Goal: Task Accomplishment & Management: Manage account settings

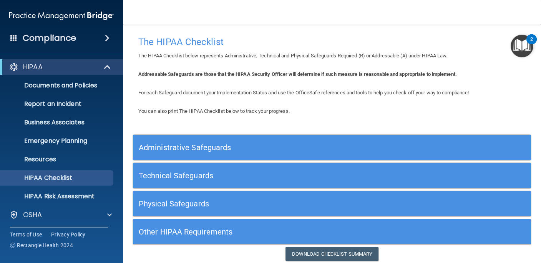
scroll to position [29, 0]
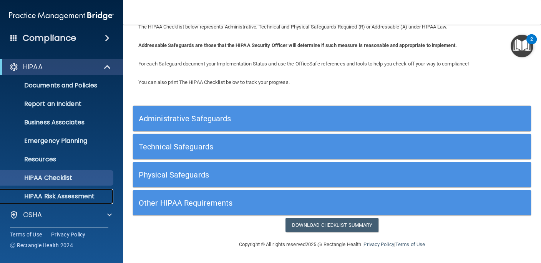
click at [87, 193] on p "HIPAA Risk Assessment" at bounding box center [57, 196] width 105 height 8
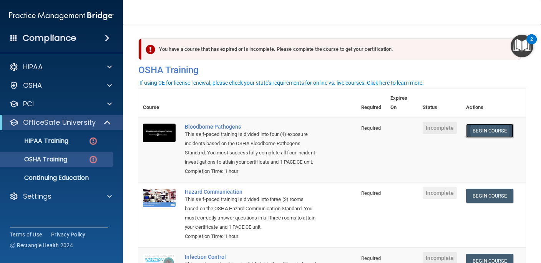
click at [487, 132] on link "Begin Course" at bounding box center [489, 130] width 47 height 14
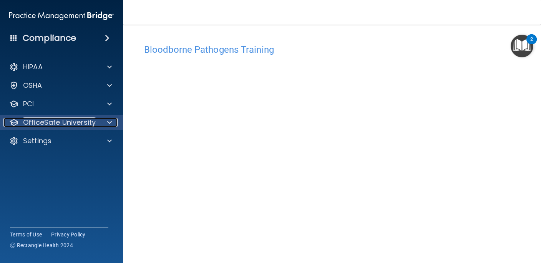
click at [110, 120] on span at bounding box center [109, 122] width 5 height 9
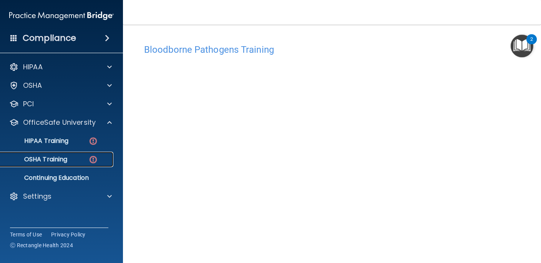
click at [70, 156] on div "OSHA Training" at bounding box center [57, 159] width 105 height 8
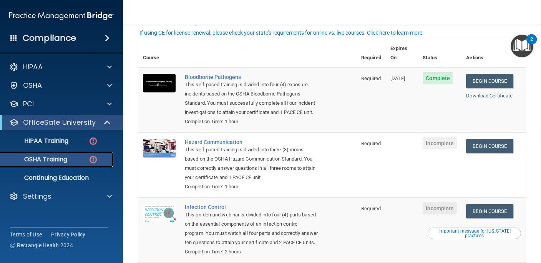
scroll to position [55, 0]
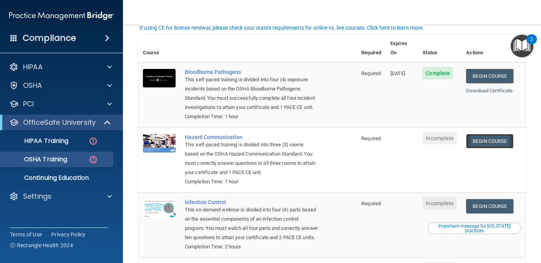
click at [496, 134] on link "Begin Course" at bounding box center [489, 141] width 47 height 14
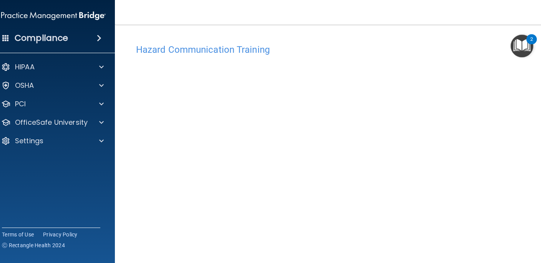
scroll to position [5, 0]
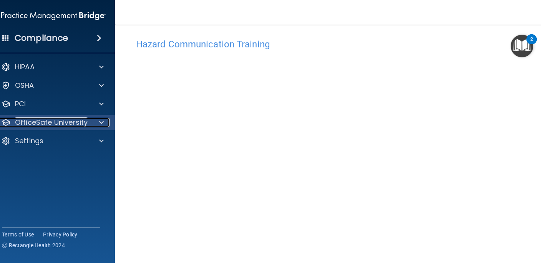
click at [93, 123] on div at bounding box center [100, 122] width 19 height 9
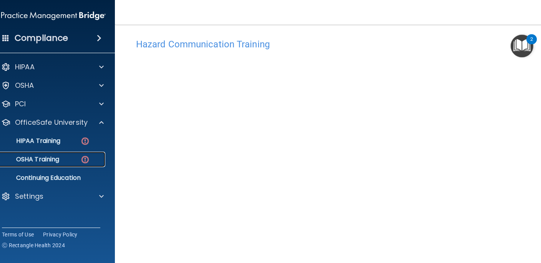
click at [56, 157] on p "OSHA Training" at bounding box center [28, 159] width 62 height 8
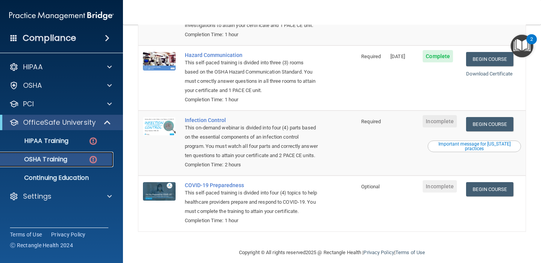
scroll to position [139, 0]
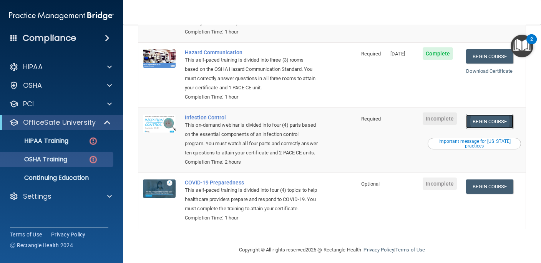
click at [488, 114] on link "Begin Course" at bounding box center [489, 121] width 47 height 14
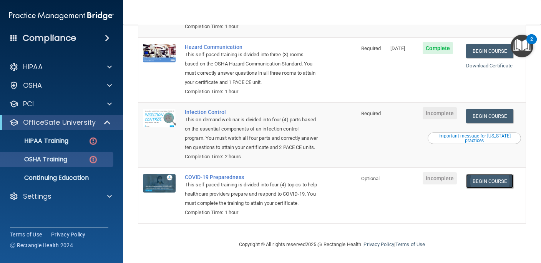
click at [488, 174] on link "Begin Course" at bounding box center [489, 181] width 47 height 14
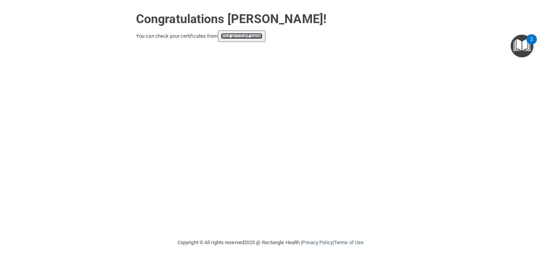
click at [247, 38] on link "your account page!" at bounding box center [242, 36] width 42 height 6
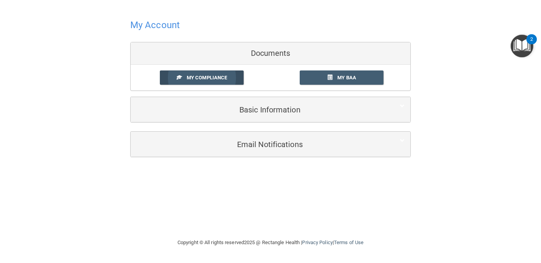
click at [216, 75] on span "My Compliance" at bounding box center [207, 78] width 40 height 6
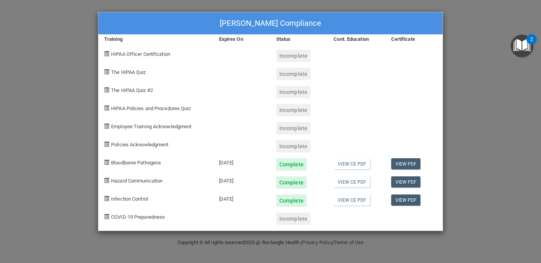
click at [486, 54] on div "Adam Schmidt's Compliance Training Expires On Status Cont. Education Certificat…" at bounding box center [270, 131] width 541 height 263
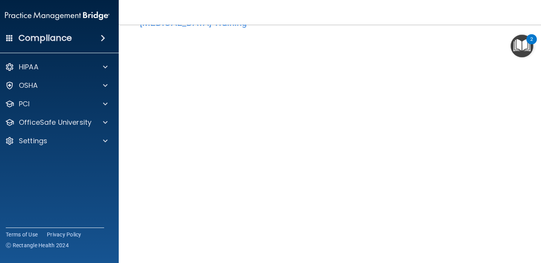
scroll to position [67, 0]
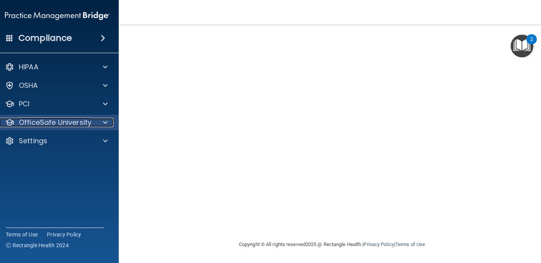
click at [64, 122] on p "OfficeSafe University" at bounding box center [55, 122] width 73 height 9
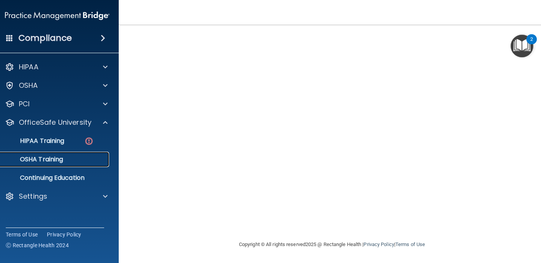
click at [61, 159] on p "OSHA Training" at bounding box center [32, 159] width 62 height 8
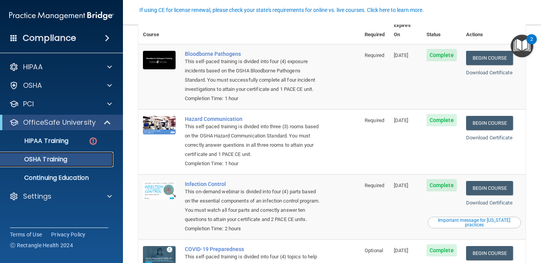
scroll to position [88, 0]
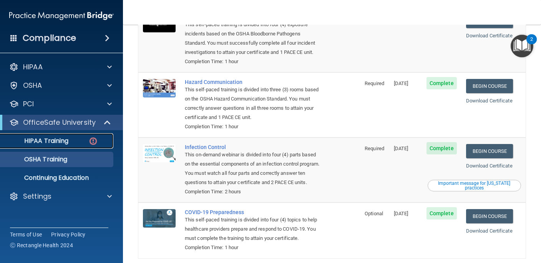
click at [67, 140] on p "HIPAA Training" at bounding box center [36, 141] width 63 height 8
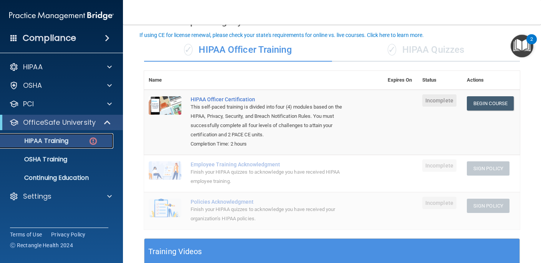
scroll to position [53, 0]
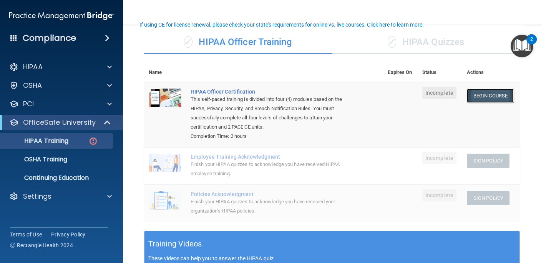
click at [486, 93] on link "Begin Course" at bounding box center [490, 95] width 47 height 14
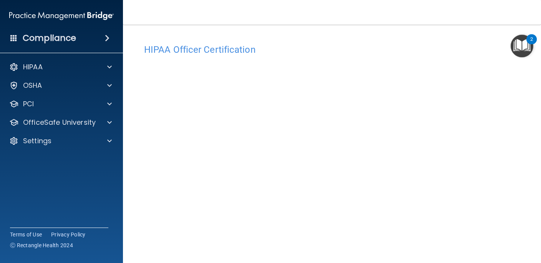
scroll to position [80, 0]
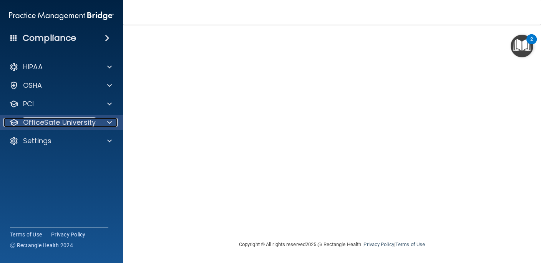
click at [92, 121] on p "OfficeSafe University" at bounding box center [59, 122] width 73 height 9
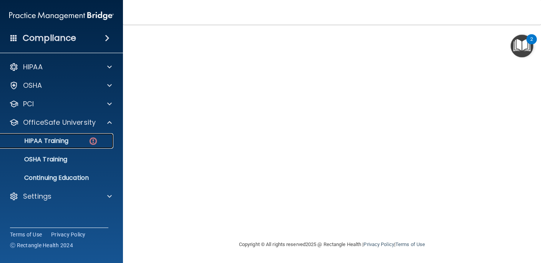
click at [63, 140] on p "HIPAA Training" at bounding box center [36, 141] width 63 height 8
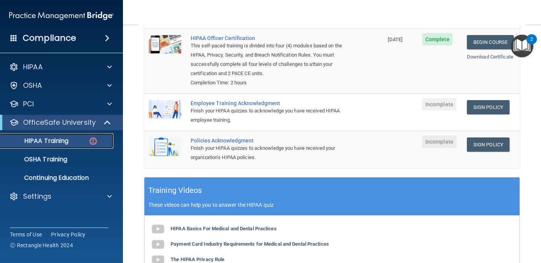
scroll to position [108, 0]
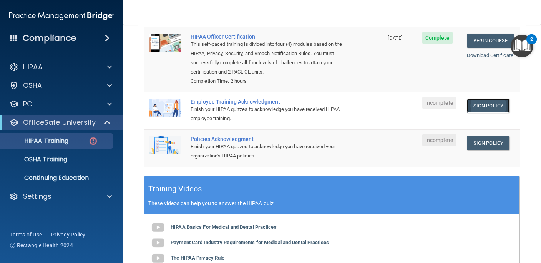
click at [483, 104] on link "Sign Policy" at bounding box center [488, 105] width 43 height 14
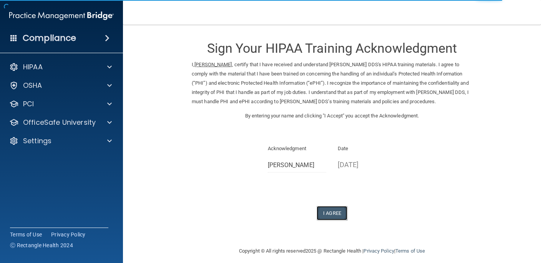
click at [333, 211] on button "I Agree" at bounding box center [332, 213] width 31 height 14
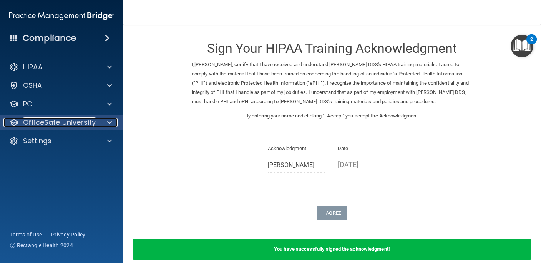
click at [108, 124] on span at bounding box center [109, 122] width 5 height 9
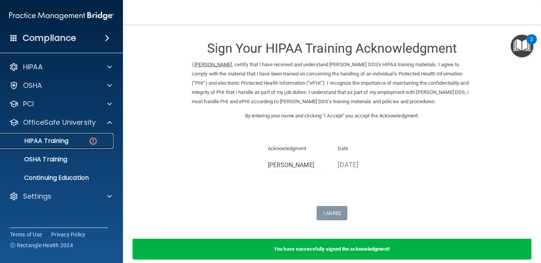
click at [85, 142] on div "HIPAA Training" at bounding box center [57, 141] width 105 height 8
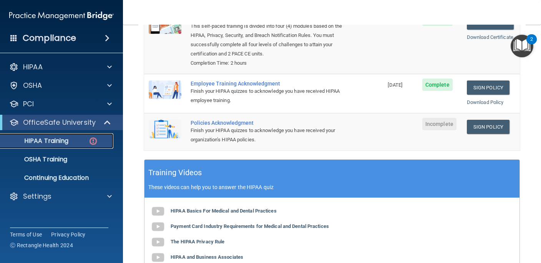
scroll to position [139, 0]
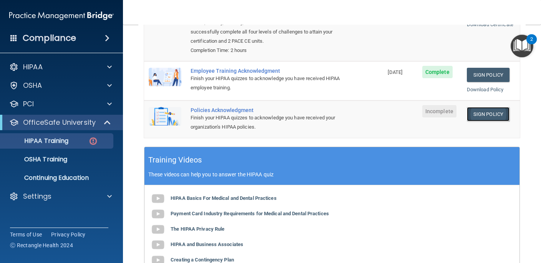
click at [492, 113] on link "Sign Policy" at bounding box center [488, 114] width 43 height 14
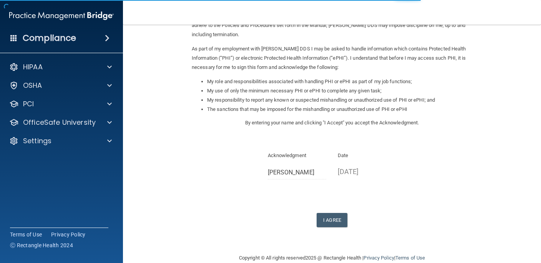
scroll to position [90, 0]
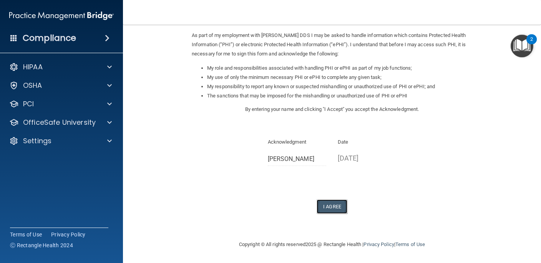
click at [328, 209] on button "I Agree" at bounding box center [332, 206] width 31 height 14
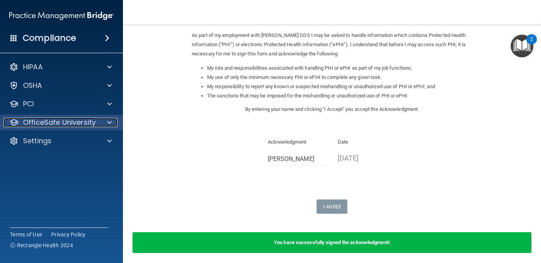
click at [88, 123] on p "OfficeSafe University" at bounding box center [59, 122] width 73 height 9
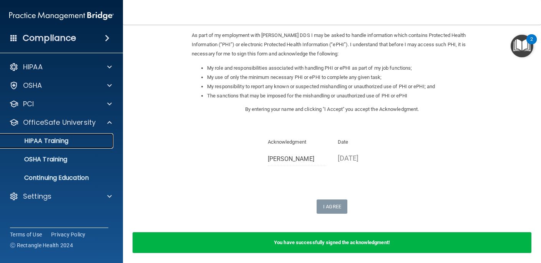
click at [85, 143] on div "HIPAA Training" at bounding box center [57, 141] width 105 height 8
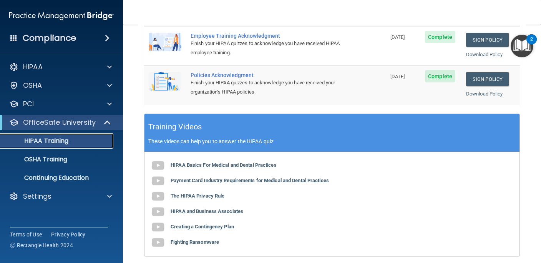
scroll to position [264, 0]
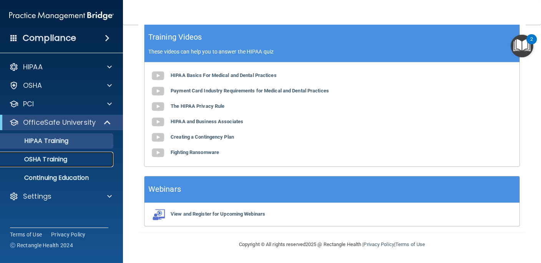
click at [60, 160] on p "OSHA Training" at bounding box center [36, 159] width 62 height 8
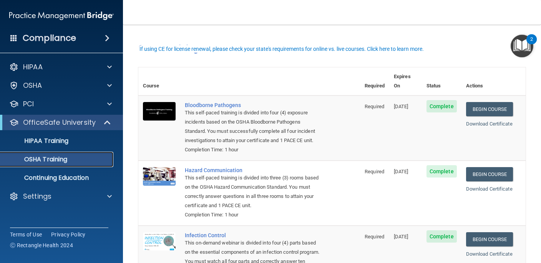
scroll to position [115, 0]
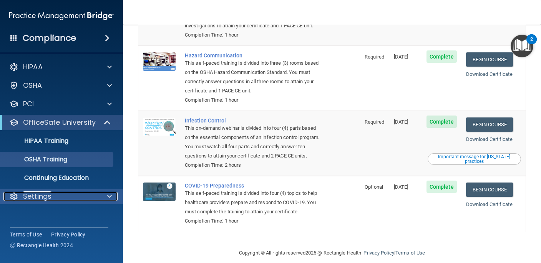
click at [86, 198] on div "Settings" at bounding box center [50, 195] width 95 height 9
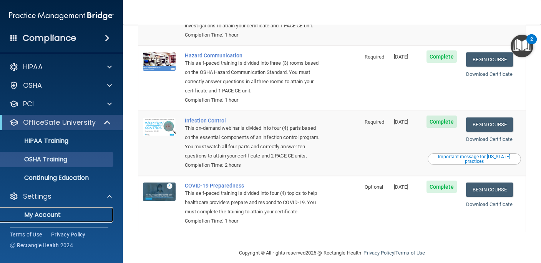
click at [60, 216] on p "My Account" at bounding box center [57, 215] width 105 height 8
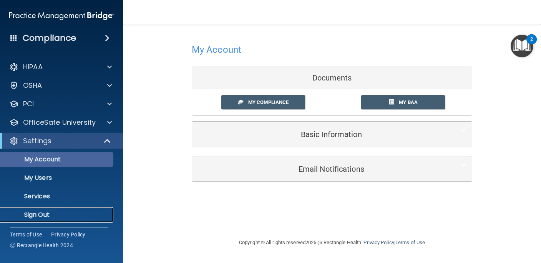
click at [60, 216] on p "Sign Out" at bounding box center [57, 215] width 105 height 8
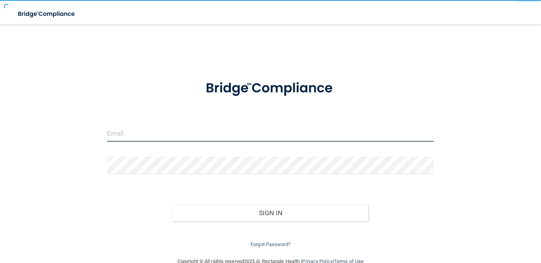
type input "[PERSON_NAME][DOMAIN_NAME][EMAIL_ADDRESS][PERSON_NAME][DOMAIN_NAME]"
